Goal: Find specific page/section: Find specific page/section

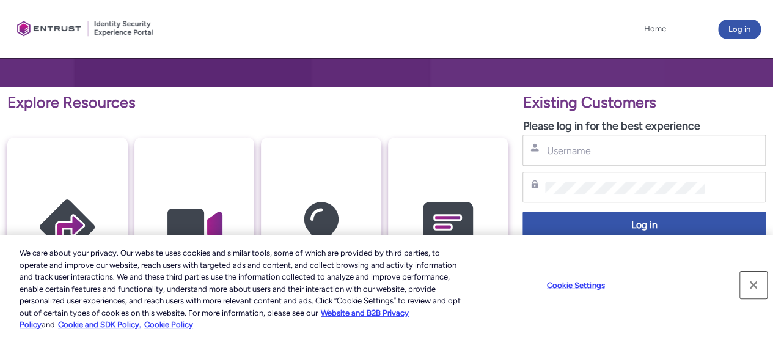
click at [750, 282] on button "Close" at bounding box center [753, 284] width 27 height 27
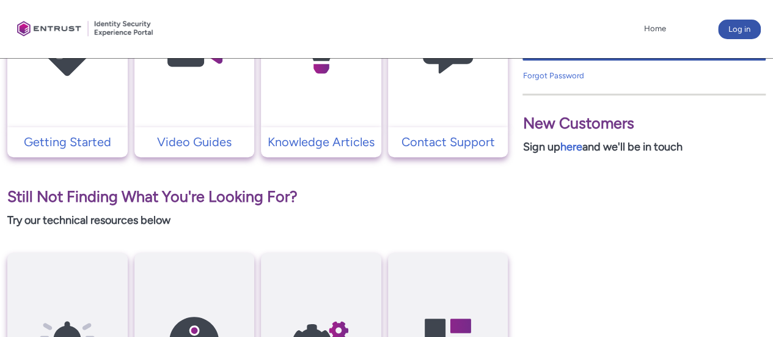
scroll to position [367, 0]
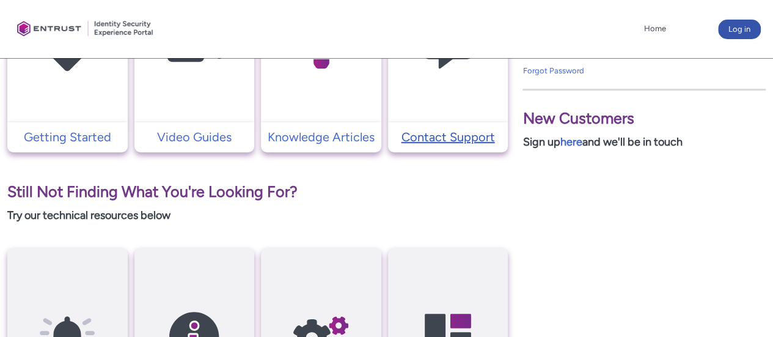
click at [428, 139] on p "Contact Support" at bounding box center [448, 137] width 108 height 18
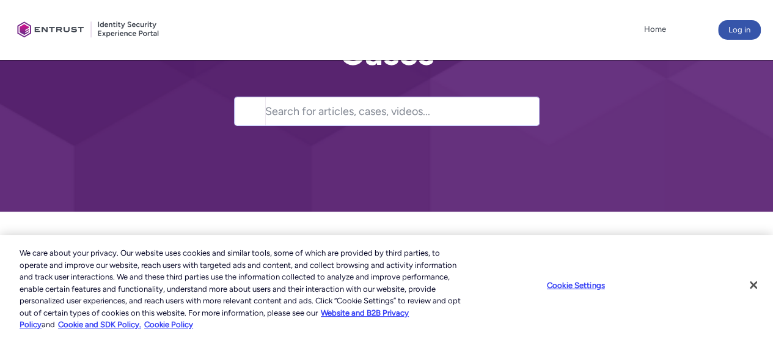
scroll to position [122, 0]
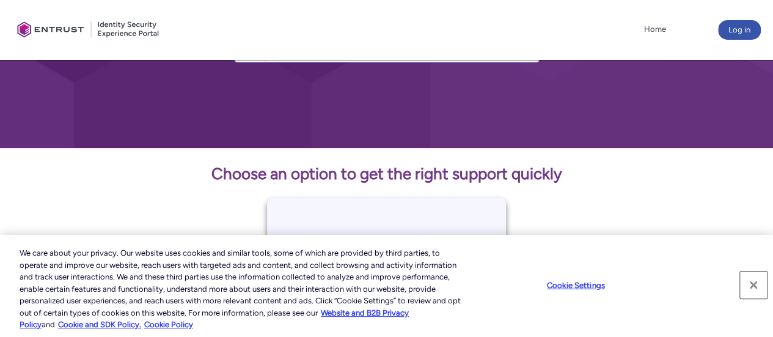
click at [754, 285] on button "Close" at bounding box center [753, 284] width 27 height 27
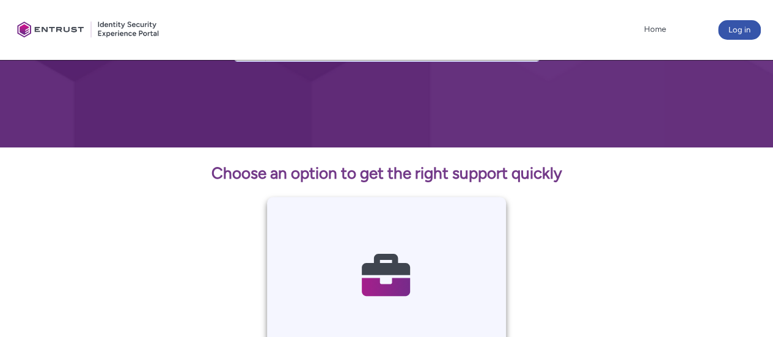
scroll to position [0, 0]
